Goal: Information Seeking & Learning: Learn about a topic

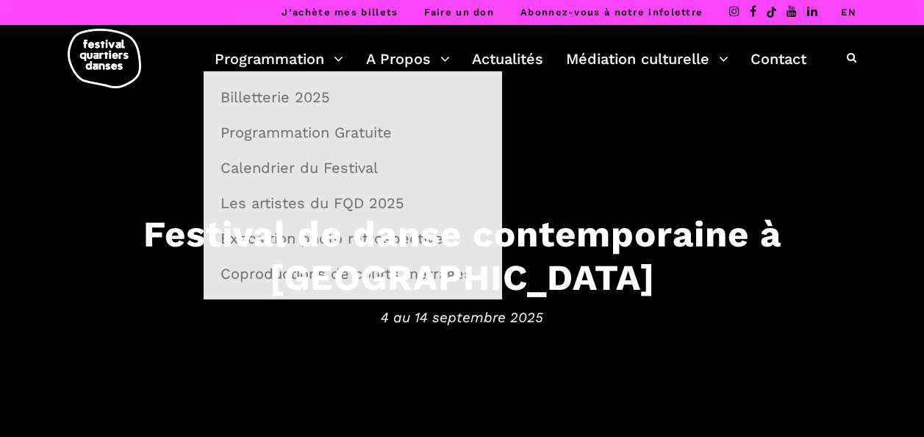
click at [287, 60] on link "Programmation" at bounding box center [279, 58] width 129 height 25
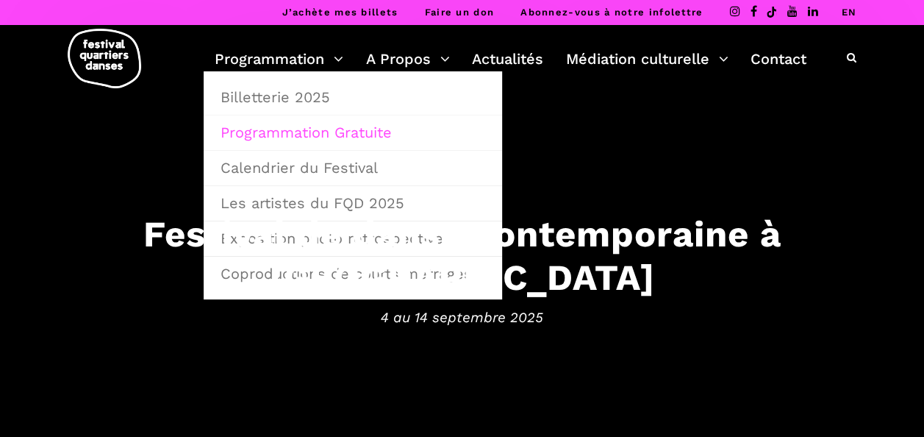
click at [293, 134] on link "Programmation Gratuite" at bounding box center [353, 132] width 282 height 34
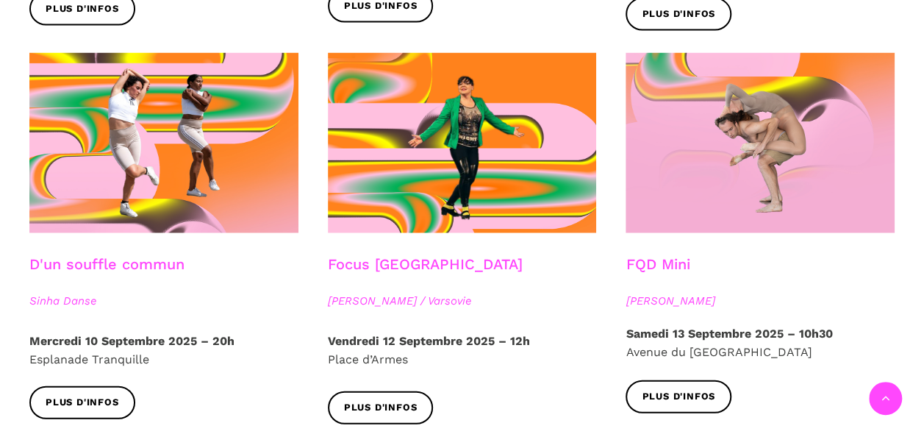
scroll to position [1662, 0]
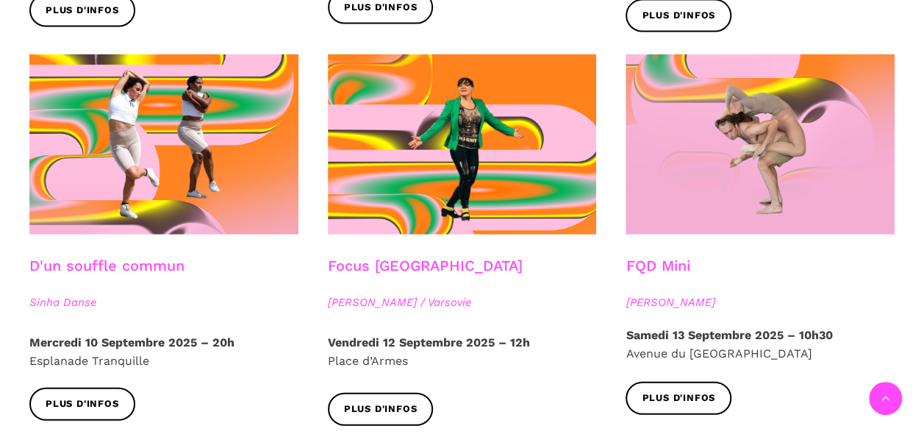
click at [393, 257] on link "Focus Pologne" at bounding box center [425, 266] width 195 height 18
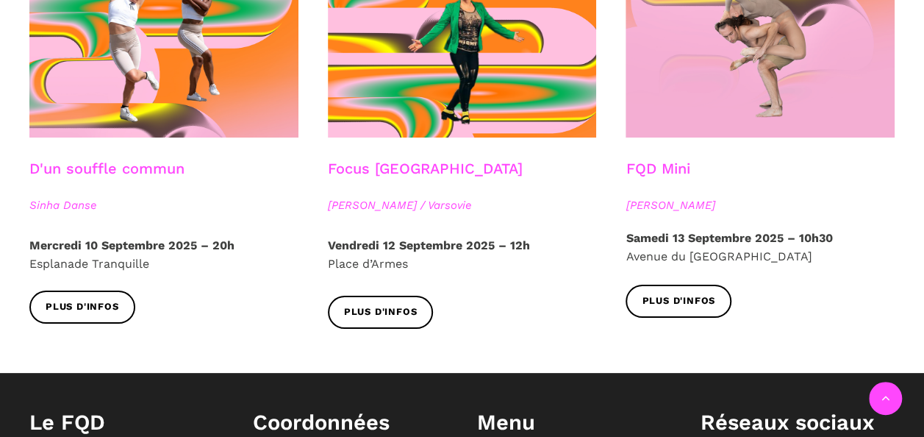
scroll to position [1824, 0]
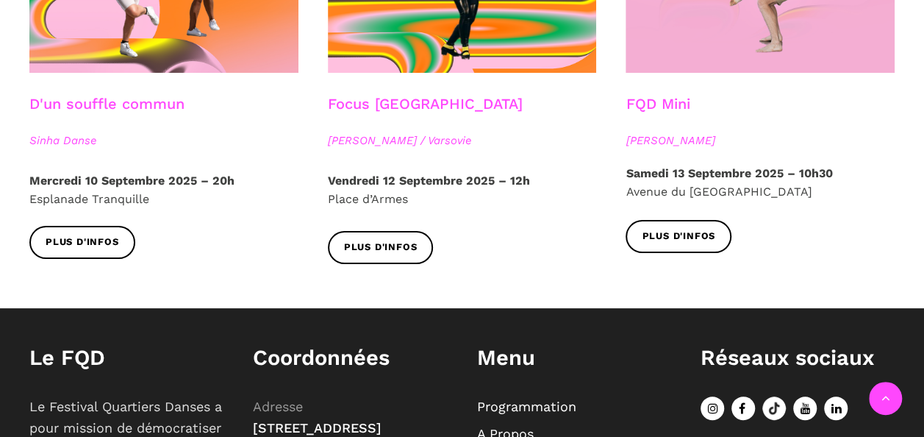
click at [399, 132] on span "Agata Życzkowska / Varsovie" at bounding box center [462, 141] width 269 height 18
click at [387, 240] on span "Plus d'infos" at bounding box center [381, 247] width 74 height 15
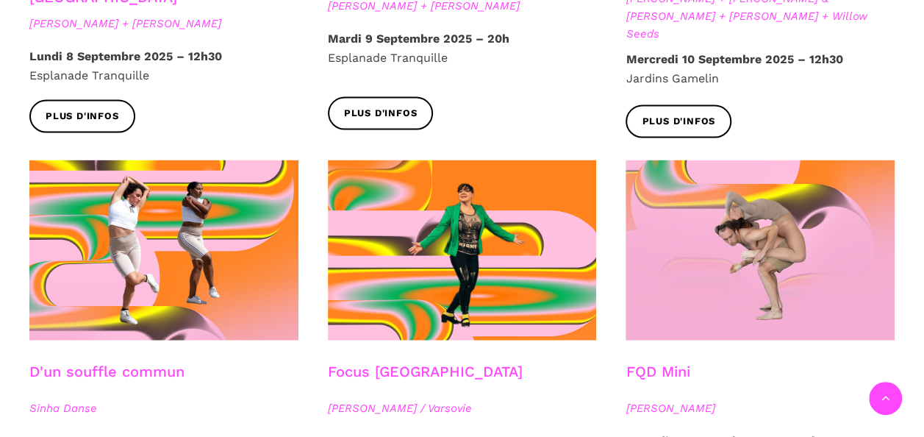
scroll to position [1554, 0]
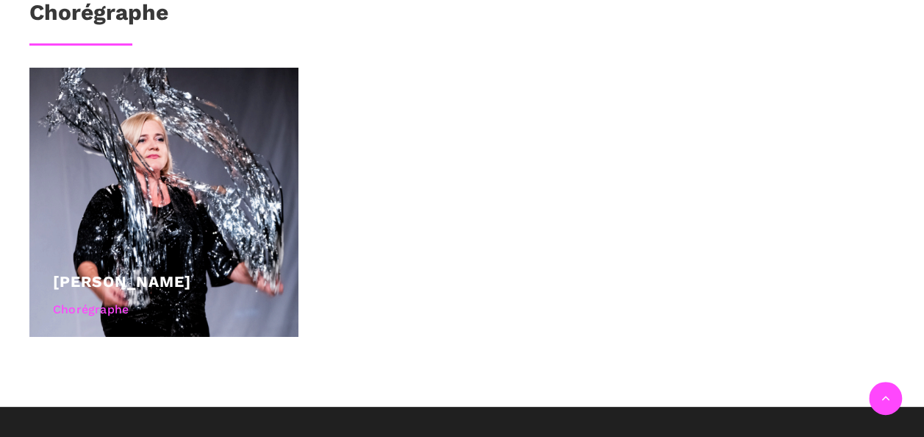
scroll to position [1001, 0]
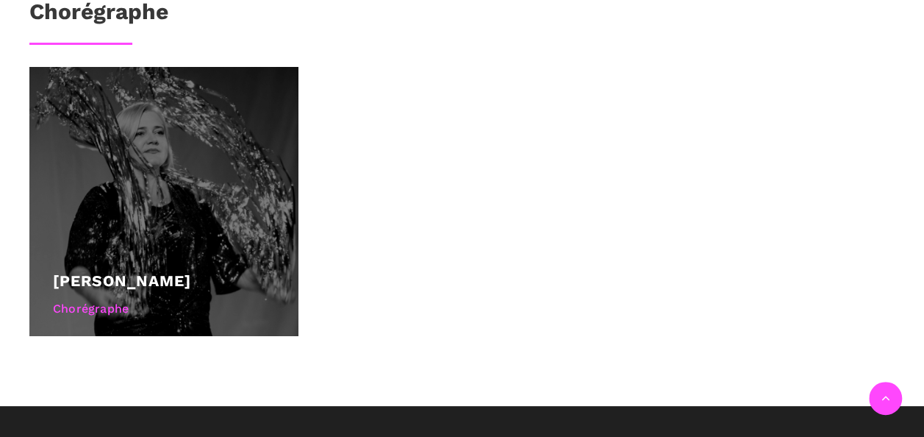
click at [124, 289] on div "Agata Życzkowska" at bounding box center [164, 280] width 222 height 25
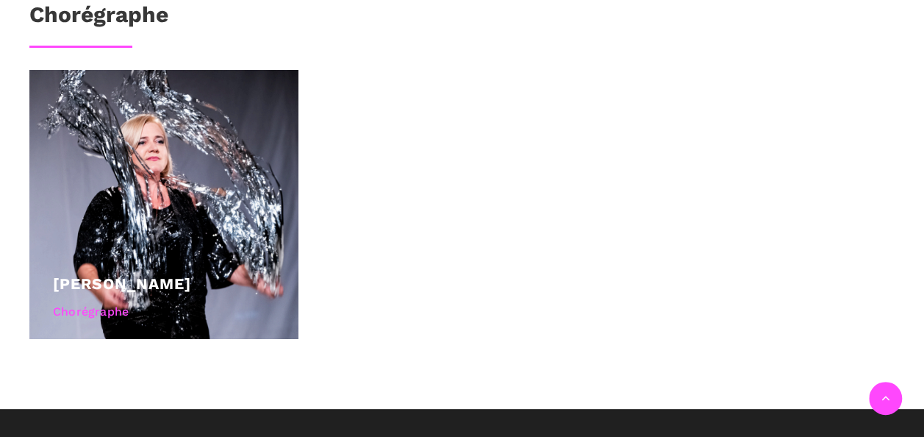
scroll to position [998, 0]
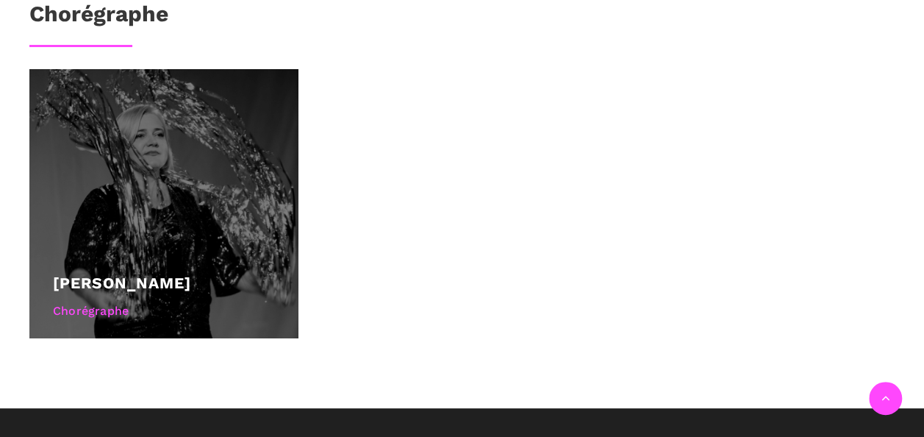
click at [160, 291] on div "[PERSON_NAME]" at bounding box center [164, 283] width 222 height 25
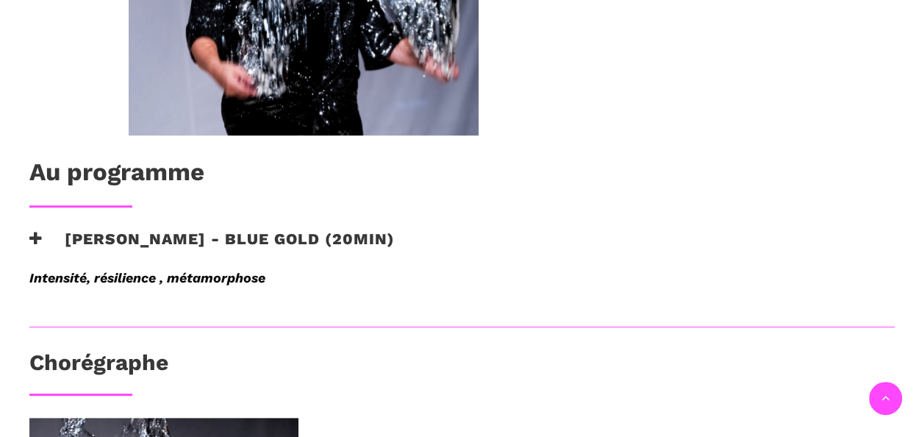
scroll to position [649, 0]
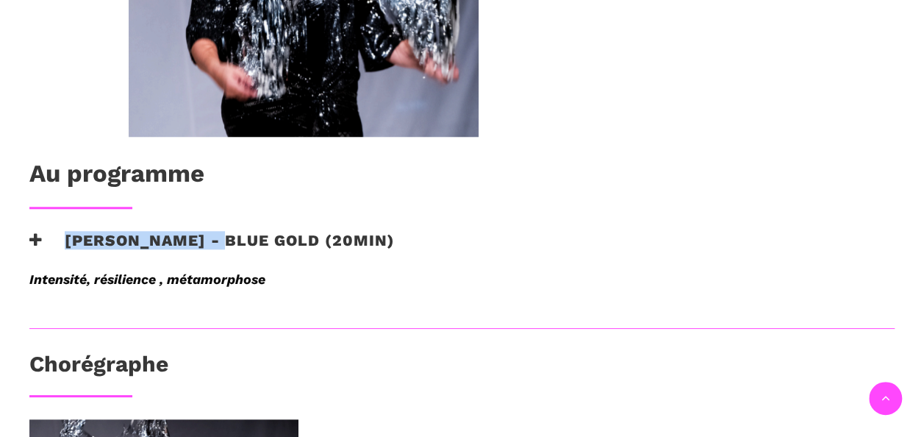
drag, startPoint x: 238, startPoint y: 236, endPoint x: 60, endPoint y: 241, distance: 178.0
click at [60, 241] on h3 "[PERSON_NAME] - Blue Gold (20min)" at bounding box center [211, 249] width 365 height 37
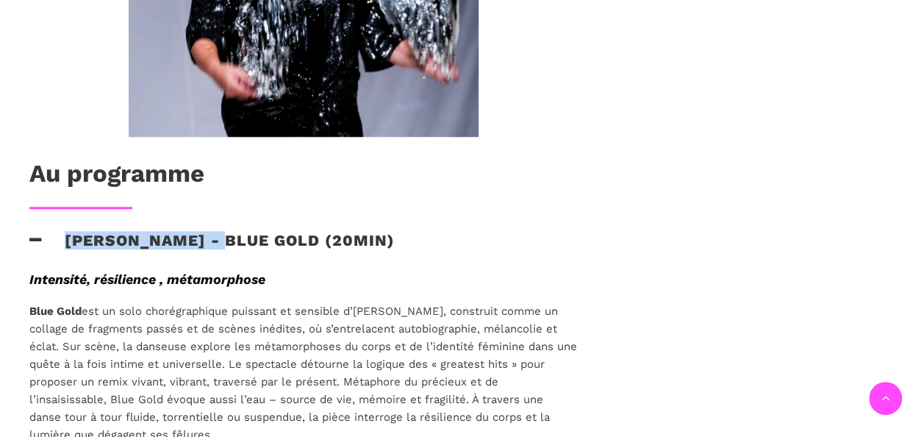
copy h3 "[PERSON_NAME]"
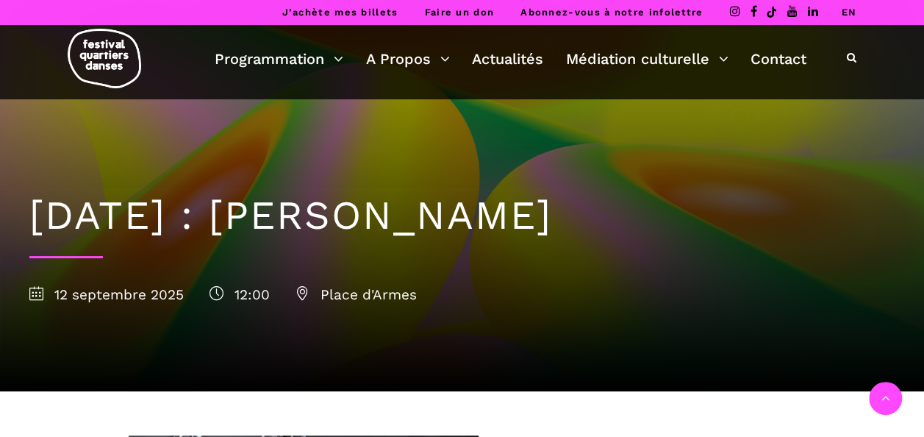
scroll to position [288, 0]
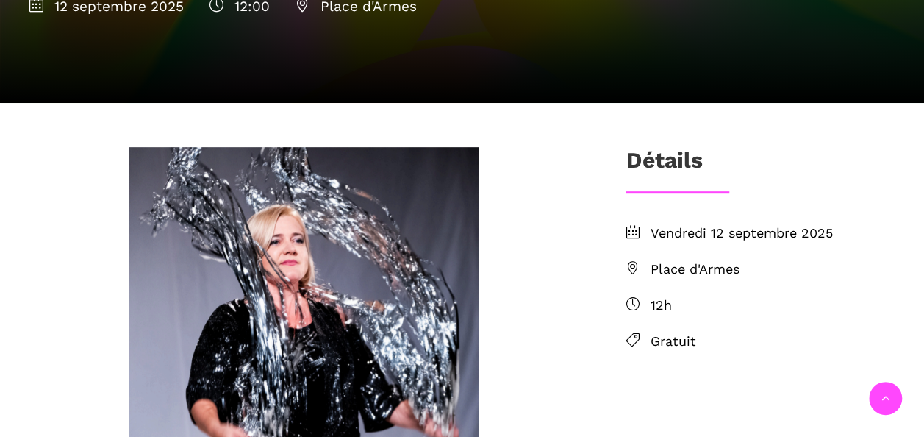
click at [581, 370] on div at bounding box center [304, 333] width 578 height 372
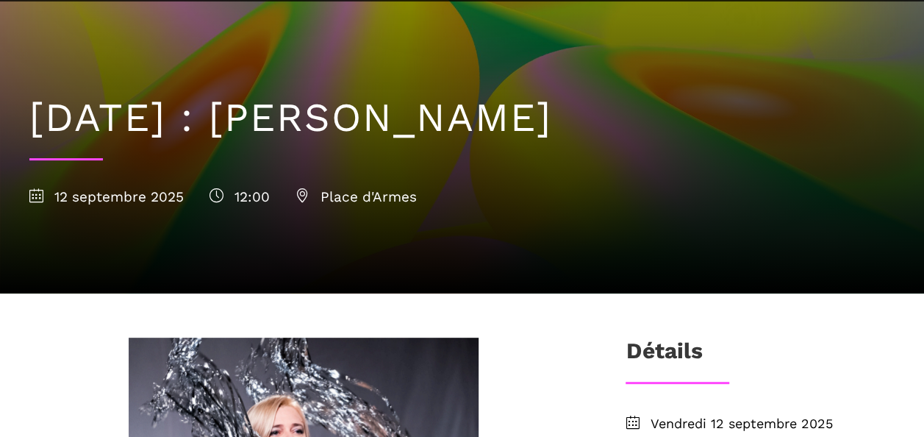
scroll to position [93, 0]
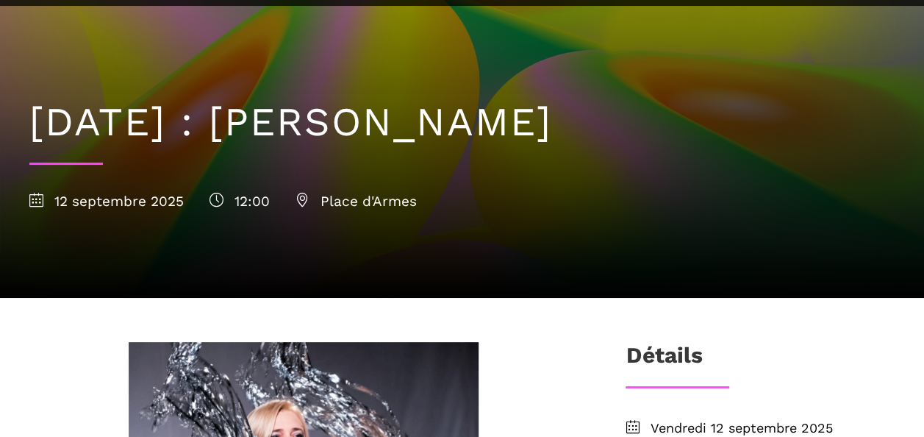
click at [302, 207] on span "Place d'Armes" at bounding box center [356, 201] width 121 height 17
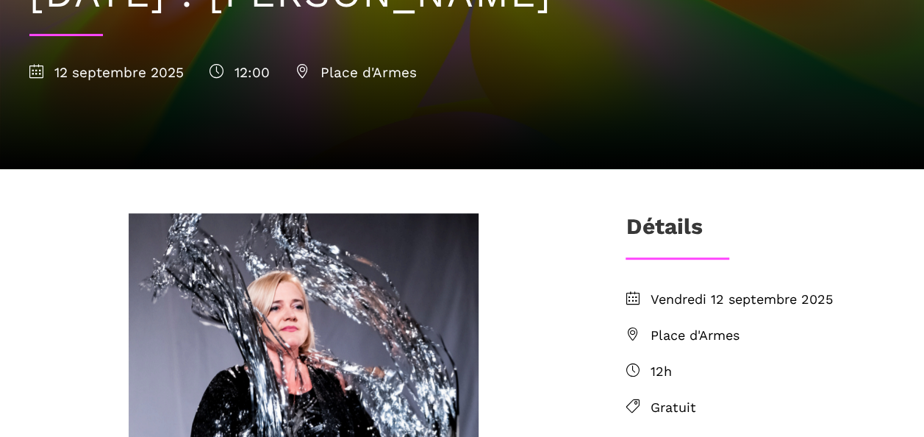
scroll to position [0, 0]
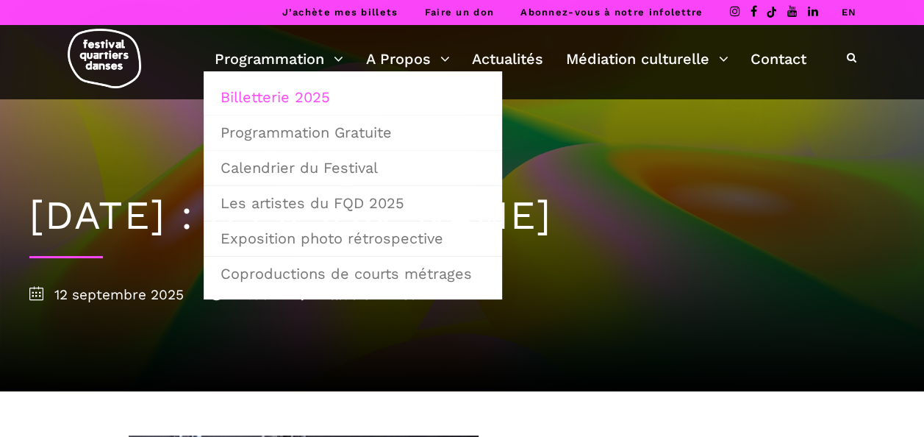
click at [294, 99] on link "Billetterie 2025" at bounding box center [353, 97] width 282 height 34
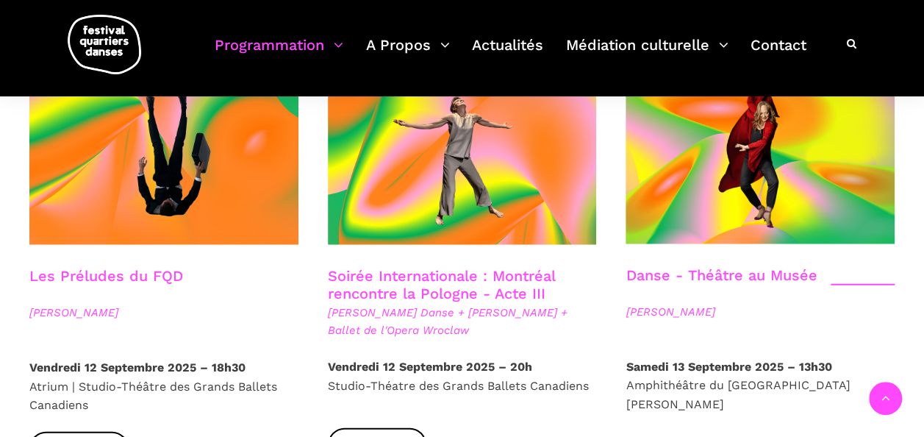
scroll to position [1698, 0]
